Goal: Task Accomplishment & Management: Manage account settings

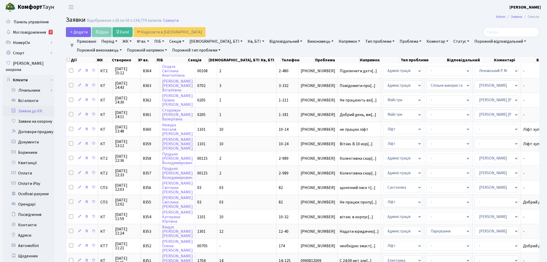
select select "25"
click at [33, 106] on link "Заявки до КК" at bounding box center [29, 111] width 52 height 10
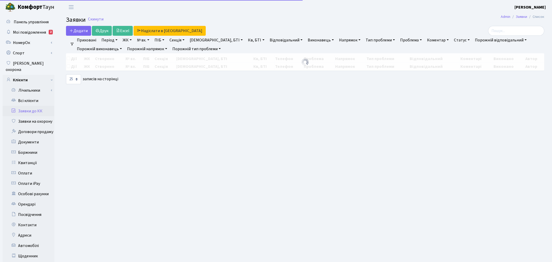
select select "25"
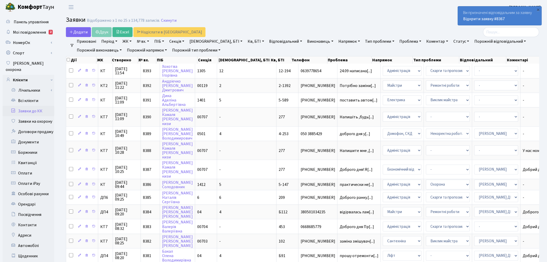
click at [145, 40] on link "№ вх." at bounding box center [143, 41] width 17 height 9
click at [148, 49] on input "text" at bounding box center [150, 52] width 30 height 10
type input "8367"
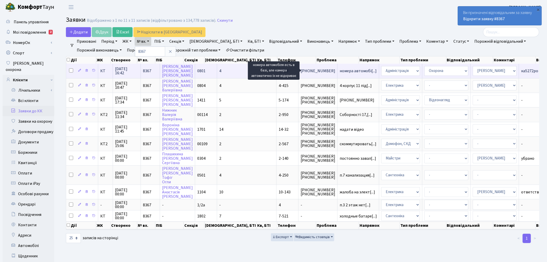
click at [340, 71] on span "номера автомобі[...]" at bounding box center [358, 71] width 37 height 6
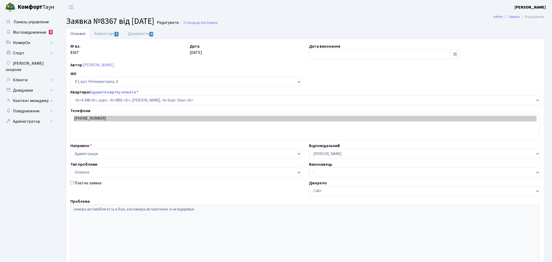
select select "1757"
select select "69"
